Goal: Task Accomplishment & Management: Use online tool/utility

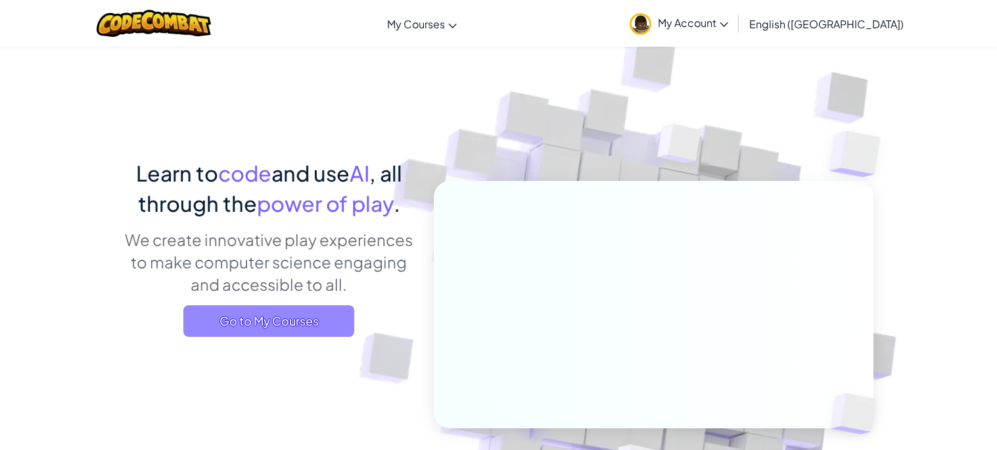
click at [318, 310] on span "Go to My Courses" at bounding box center [268, 321] width 171 height 32
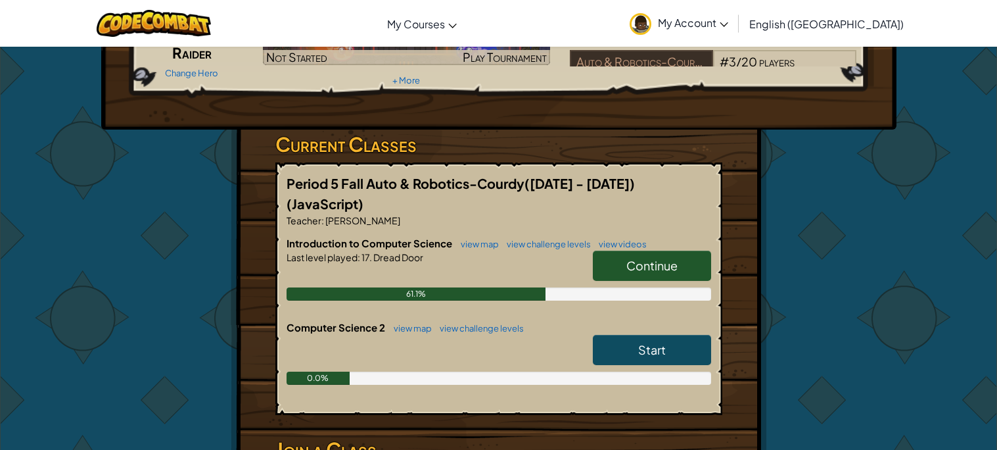
scroll to position [143, 0]
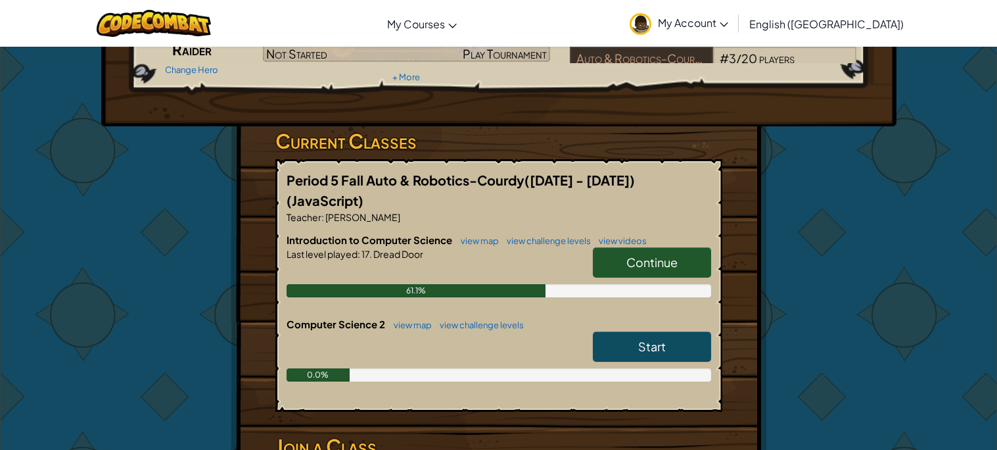
click at [643, 254] on span "Continue" at bounding box center [651, 261] width 51 height 15
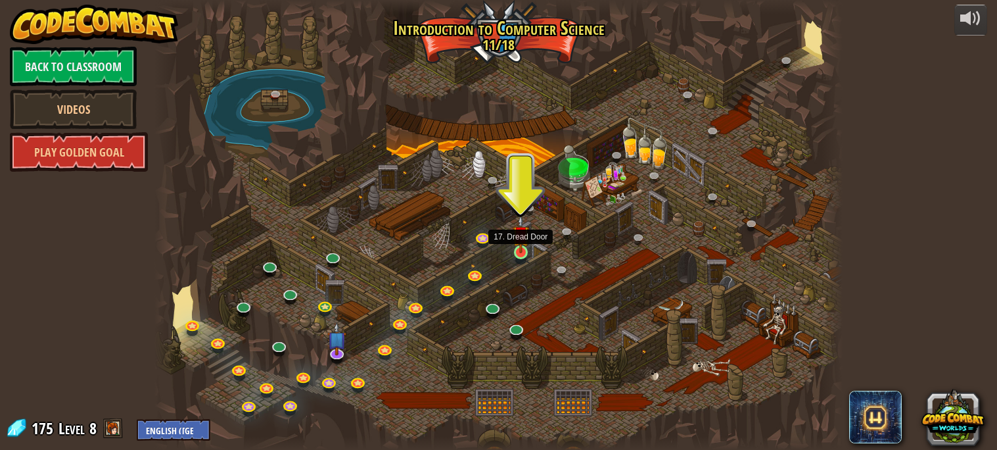
click at [526, 248] on img at bounding box center [521, 234] width 16 height 38
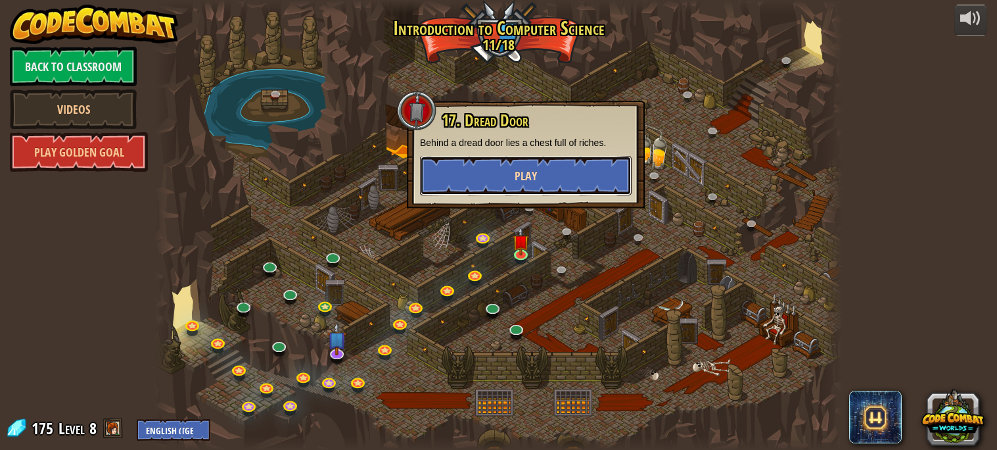
click at [546, 178] on button "Play" at bounding box center [526, 175] width 212 height 39
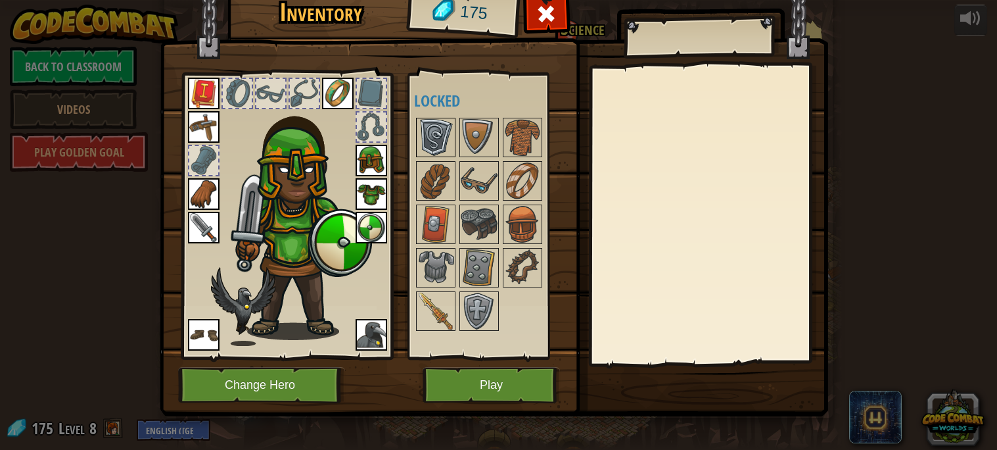
click at [425, 131] on img at bounding box center [435, 137] width 37 height 37
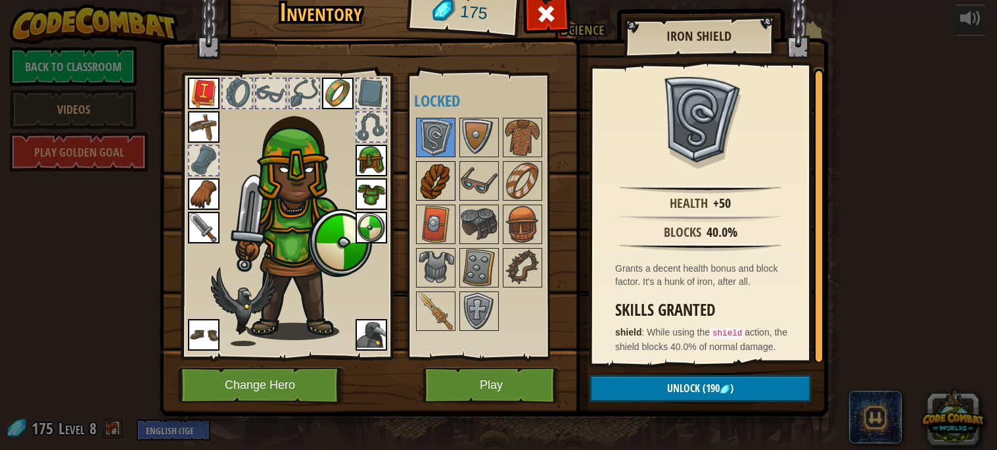
click at [430, 171] on img at bounding box center [435, 180] width 37 height 37
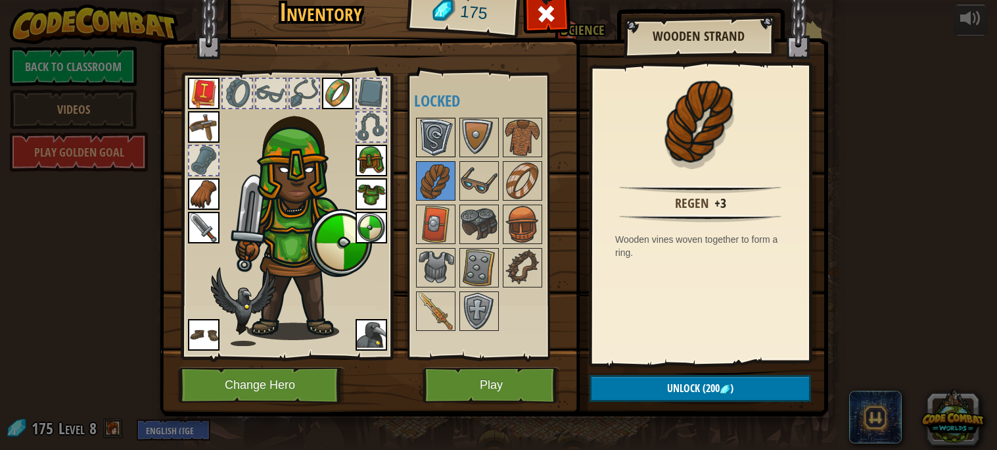
click at [432, 144] on img at bounding box center [435, 137] width 37 height 37
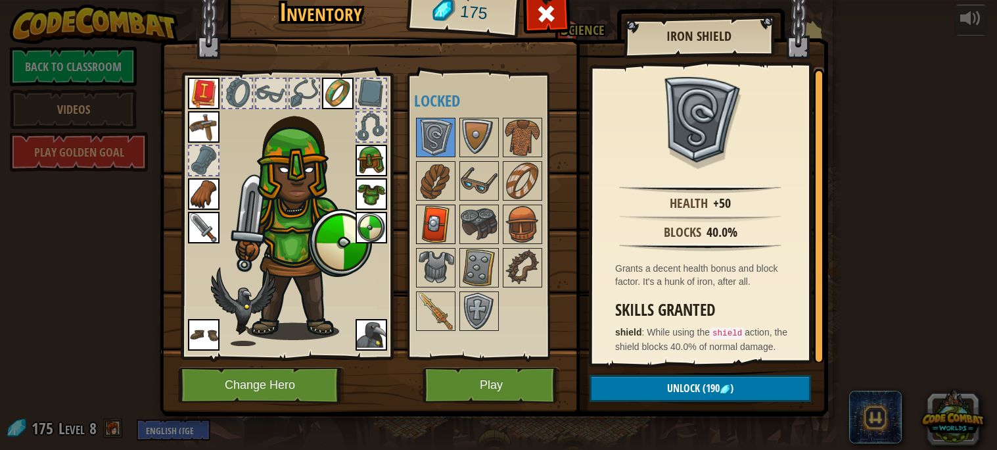
click at [435, 231] on img at bounding box center [435, 224] width 37 height 37
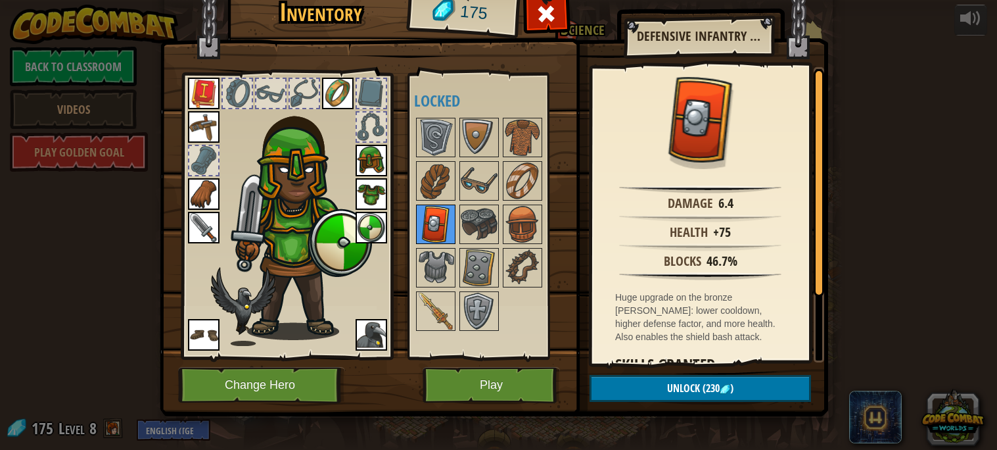
click at [435, 231] on img at bounding box center [435, 224] width 37 height 37
click at [478, 304] on img at bounding box center [479, 310] width 37 height 37
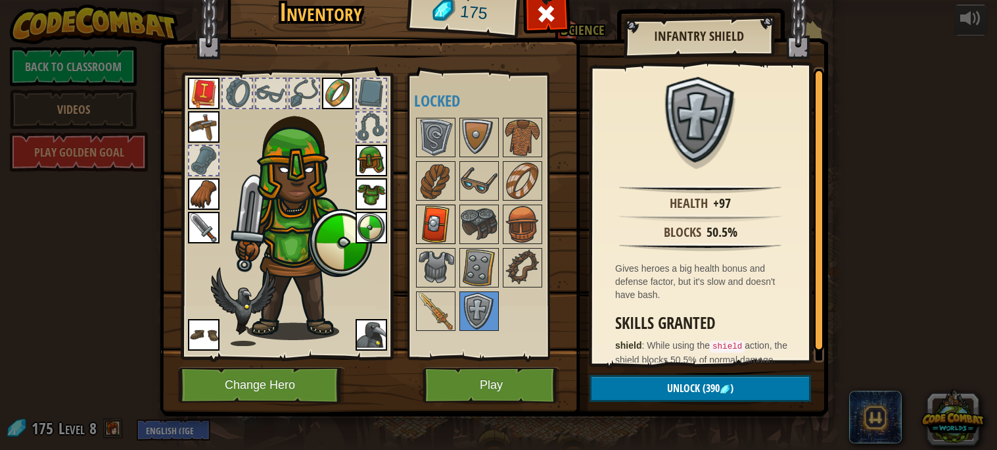
click at [442, 226] on img at bounding box center [435, 224] width 37 height 37
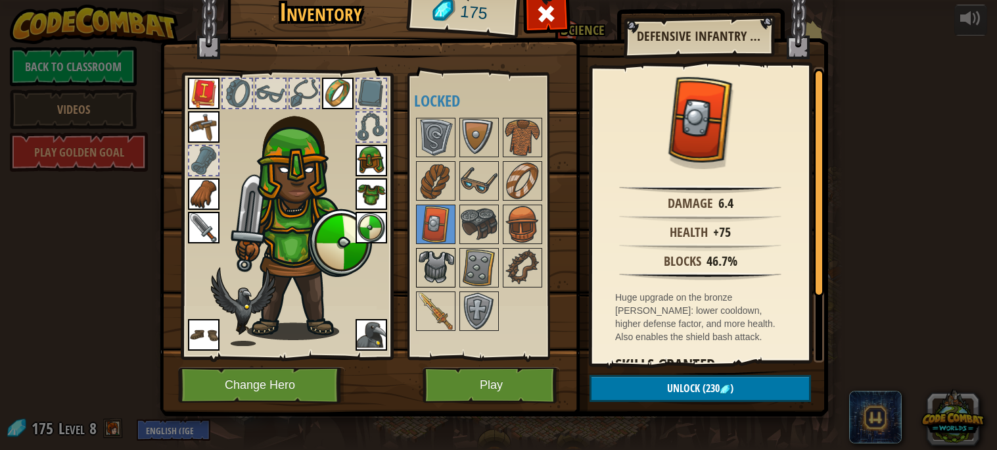
click at [437, 279] on img at bounding box center [435, 267] width 37 height 37
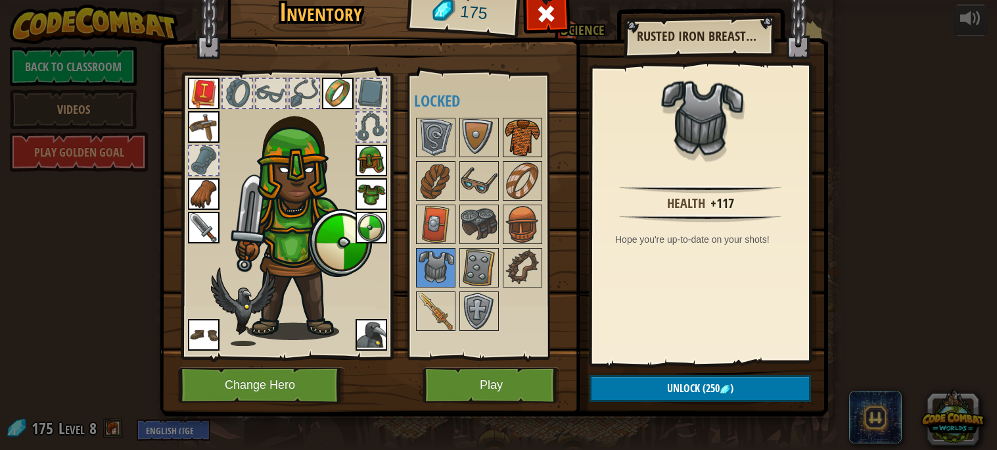
click at [523, 127] on img at bounding box center [522, 137] width 37 height 37
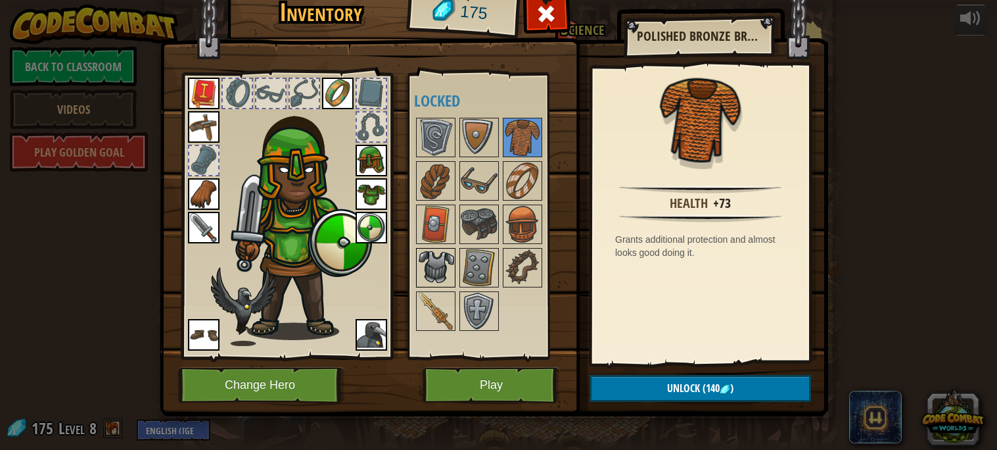
click at [437, 259] on img at bounding box center [435, 267] width 37 height 37
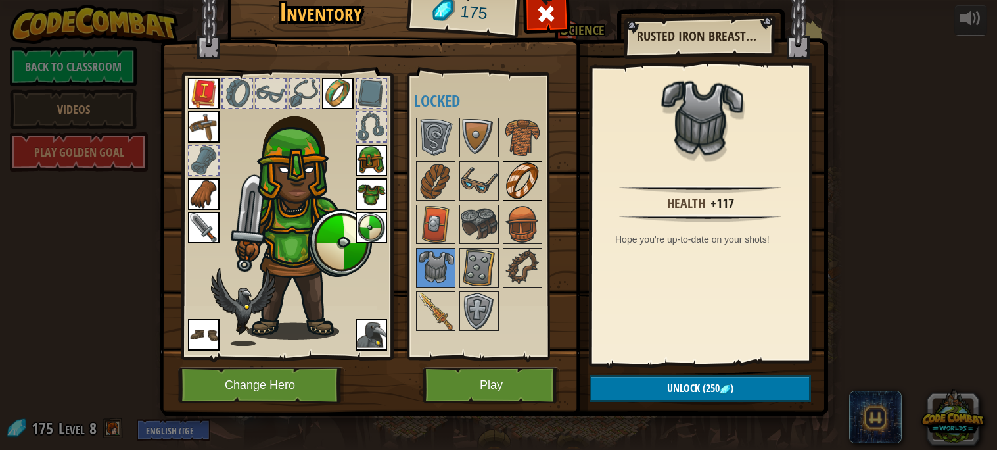
click at [524, 175] on img at bounding box center [522, 180] width 37 height 37
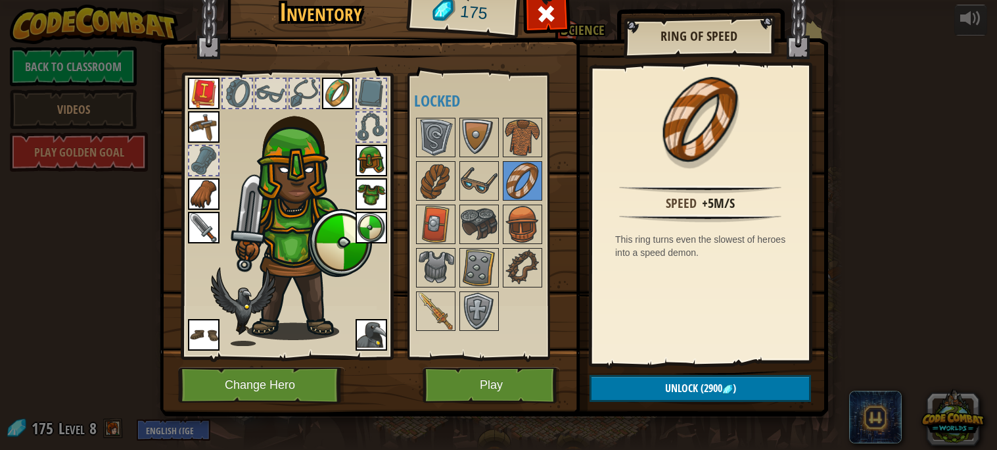
click at [336, 94] on img at bounding box center [338, 94] width 32 height 32
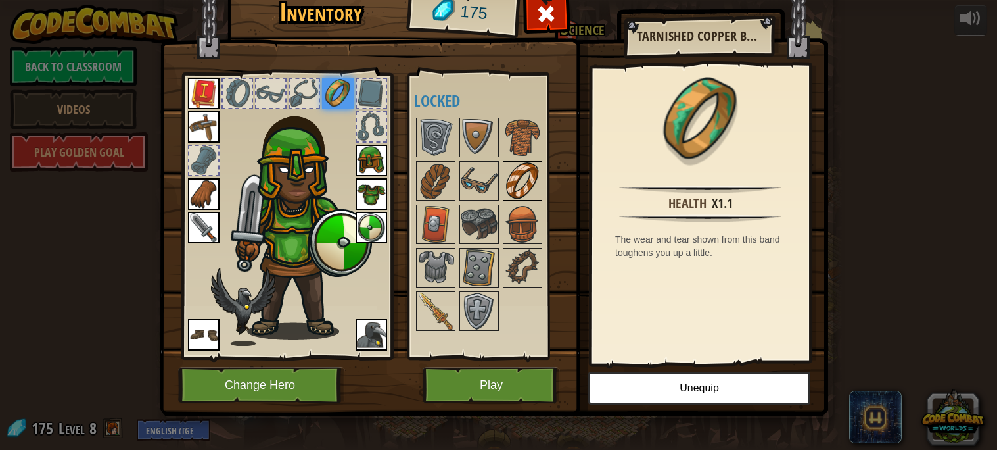
click at [534, 175] on img at bounding box center [522, 180] width 37 height 37
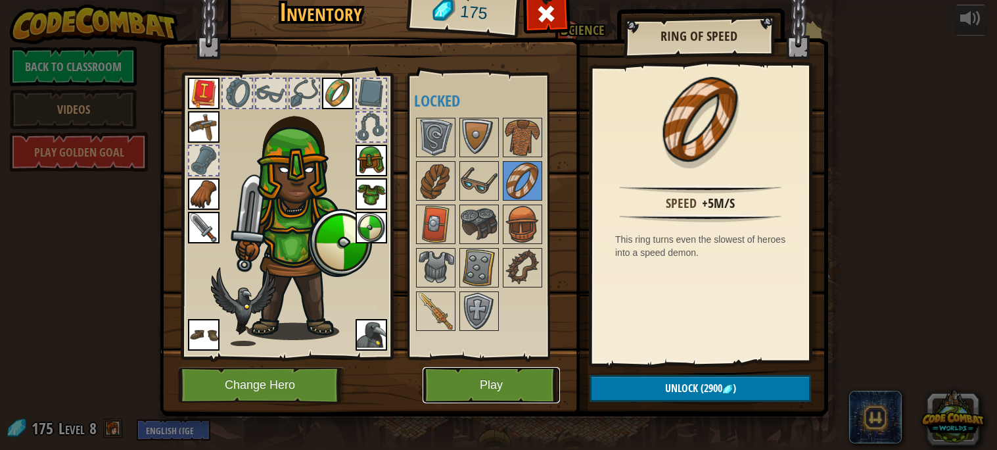
click at [518, 388] on button "Play" at bounding box center [491, 385] width 137 height 36
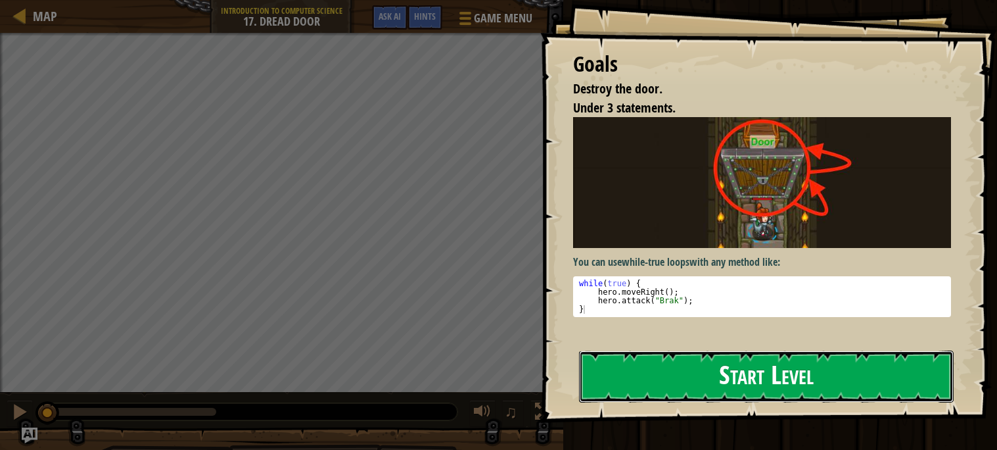
click at [783, 369] on button "Start Level" at bounding box center [766, 376] width 375 height 52
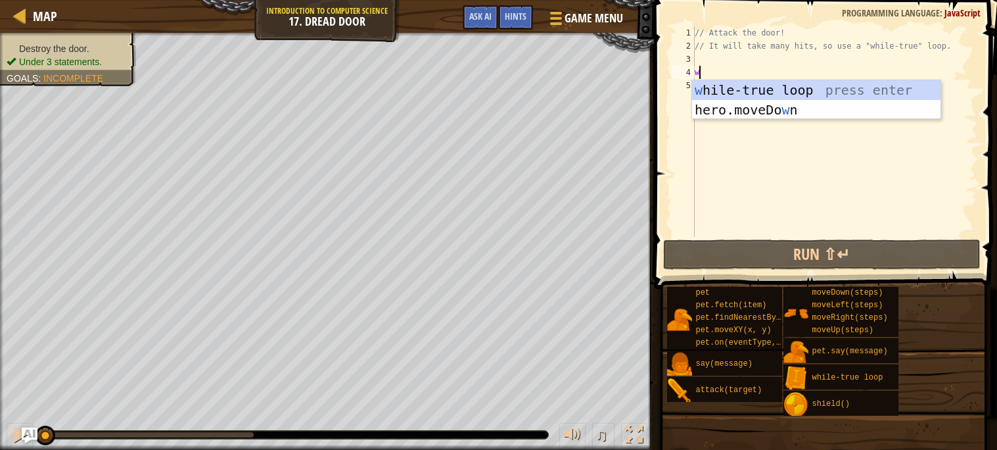
scroll to position [5, 0]
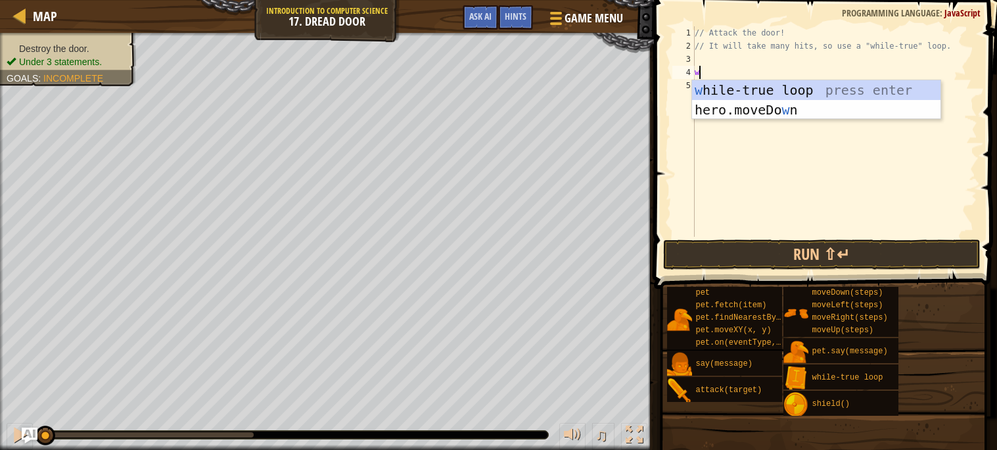
type textarea "whi"
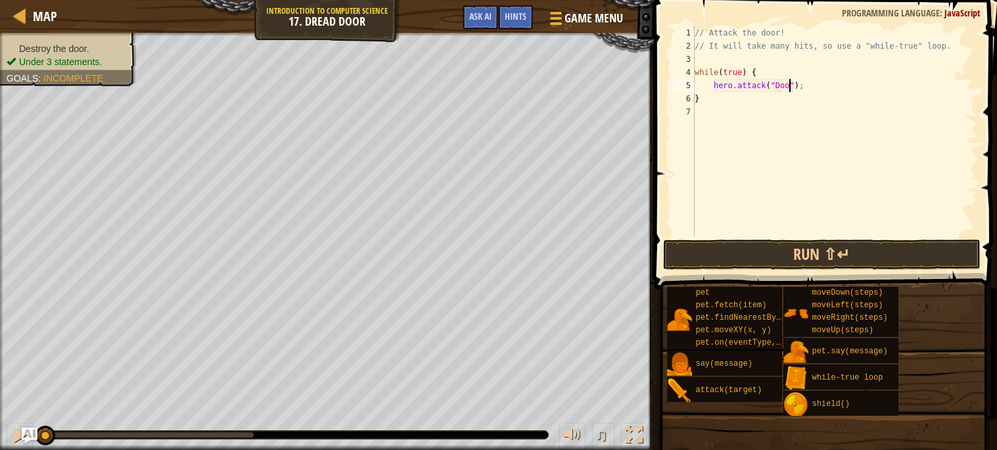
scroll to position [5, 9]
type textarea "hero.attack("Door");"
click at [736, 244] on button "Run ⇧↵" at bounding box center [821, 254] width 317 height 30
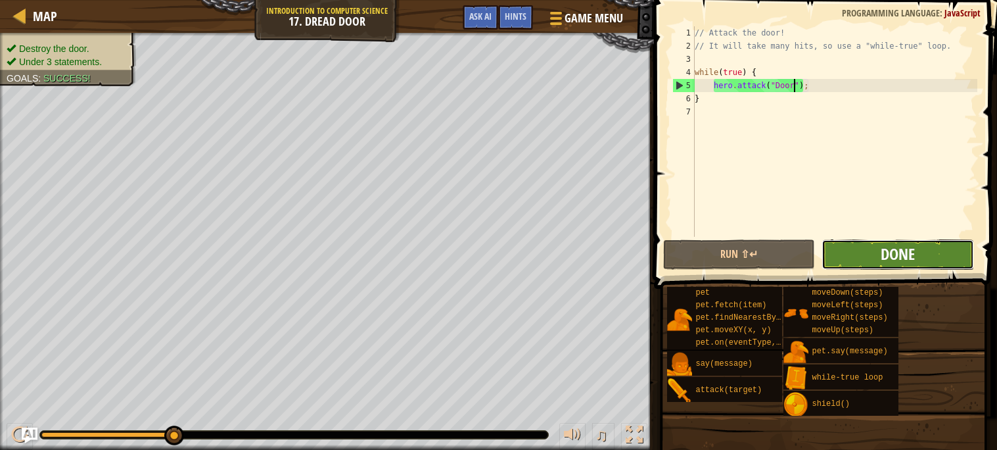
click at [888, 252] on span "Done" at bounding box center [898, 253] width 34 height 21
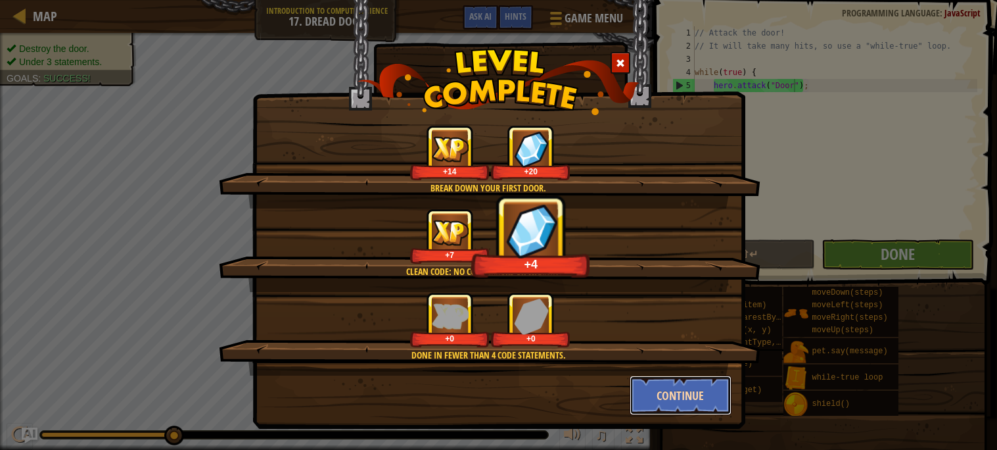
click at [661, 397] on button "Continue" at bounding box center [681, 394] width 102 height 39
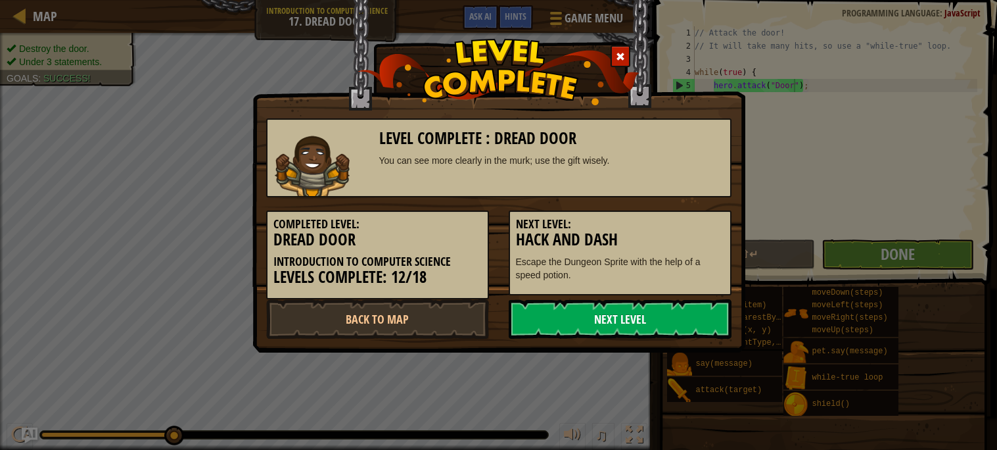
click at [620, 308] on link "Next Level" at bounding box center [620, 318] width 223 height 39
